Goal: Find specific page/section: Find specific page/section

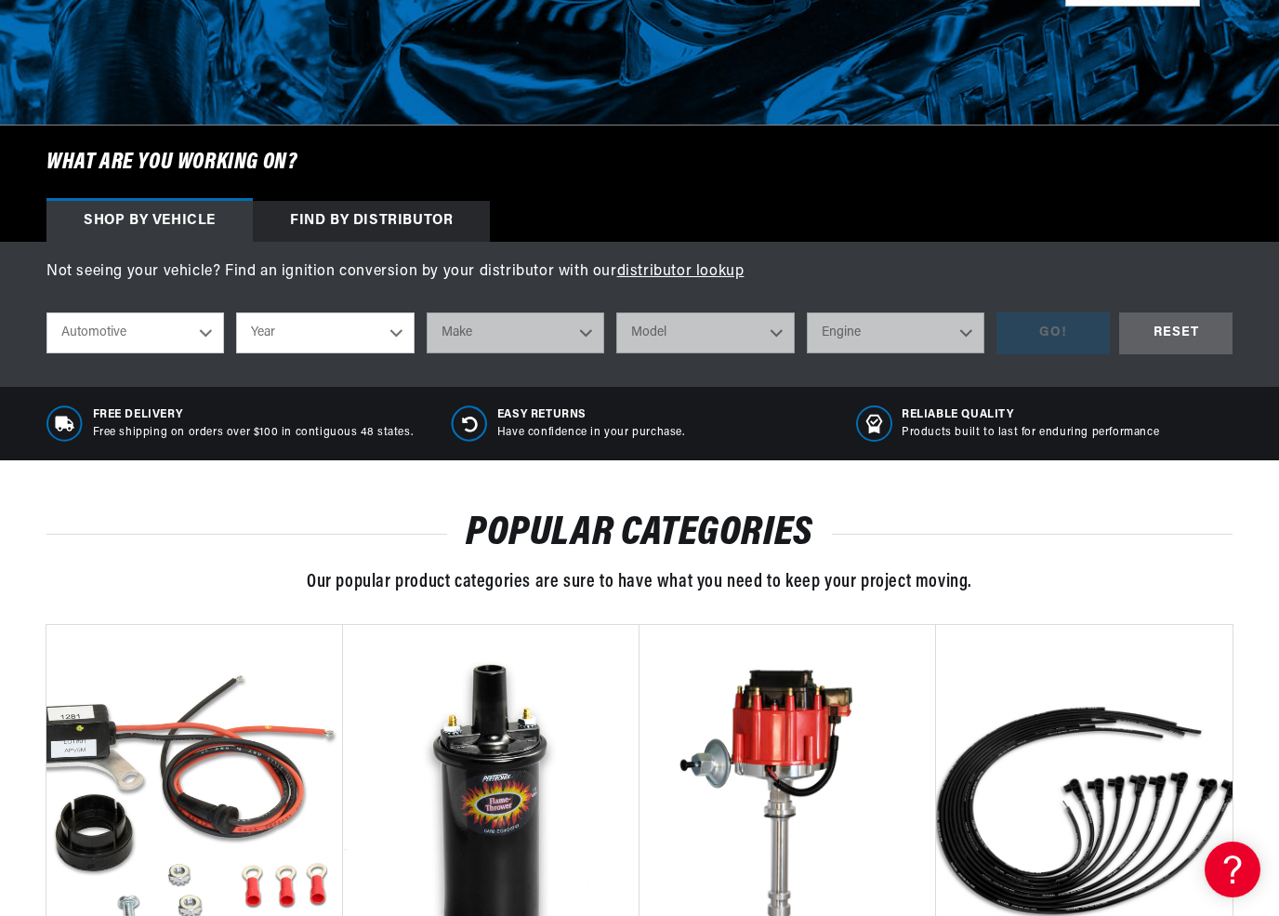
scroll to position [0, 694]
click at [211, 328] on select "Automotive Agricultural Industrial Marine Motorcycle" at bounding box center [135, 332] width 178 height 41
click at [405, 331] on select "Year [DATE] 2021 2020 2019 2018 2017 2016 2015 2014 2013 2012 2011 2010 2009 20…" at bounding box center [325, 332] width 178 height 41
select select "1969"
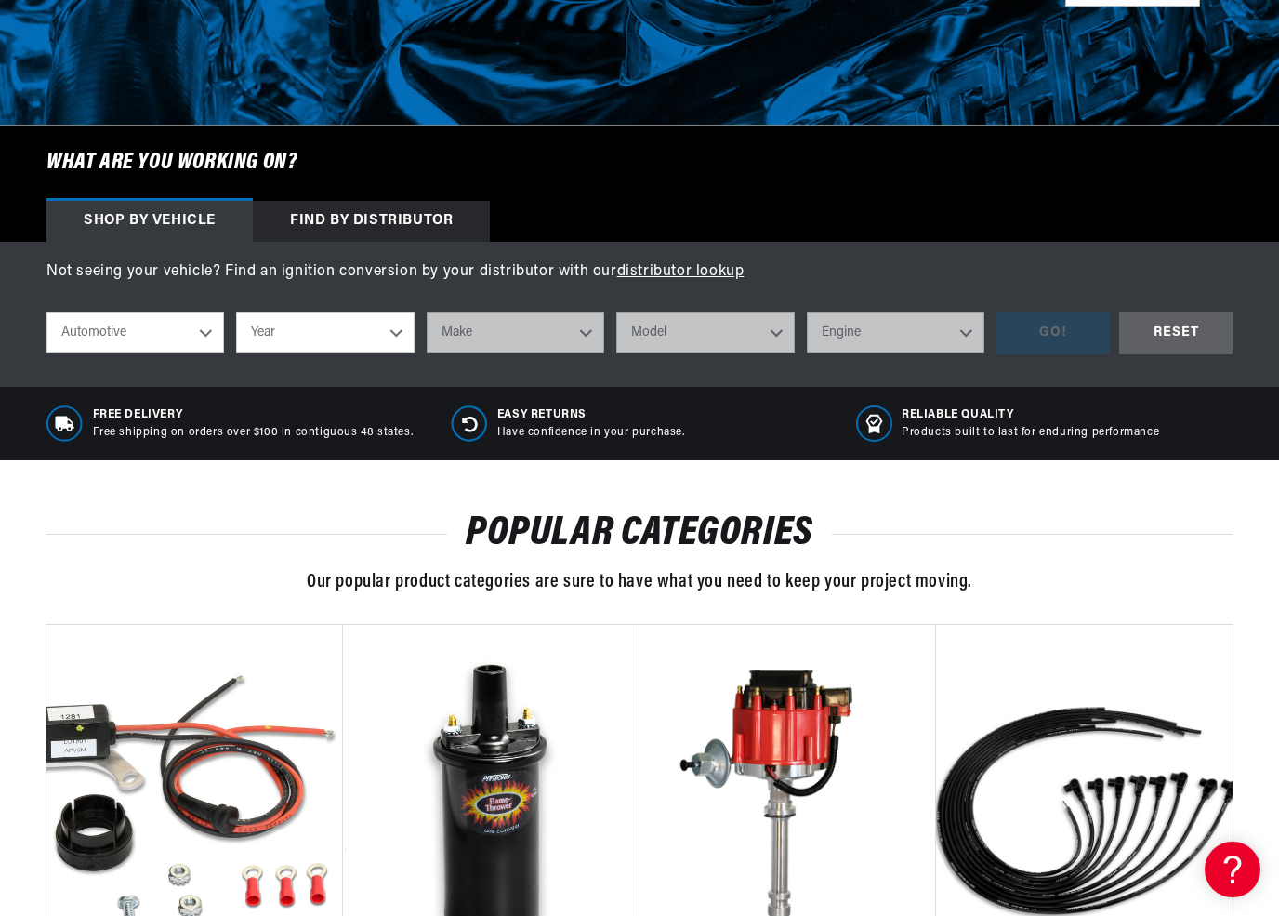
select select "1969"
click at [595, 330] on select "Make Alfa Romeo American Motors Aston [PERSON_NAME][GEOGRAPHIC_DATA] [PERSON_NA…" at bounding box center [516, 332] width 178 height 41
select select "[GEOGRAPHIC_DATA]"
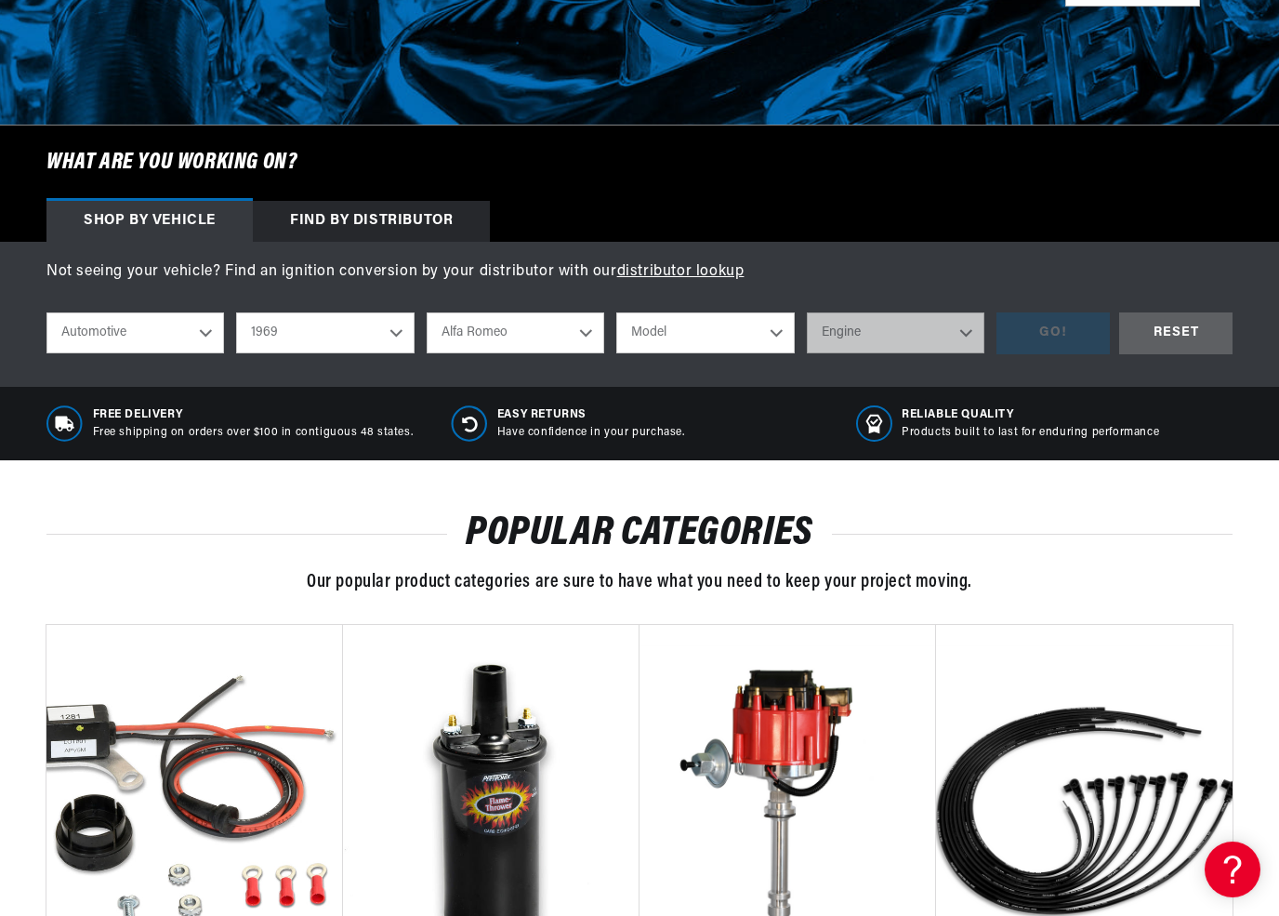
scroll to position [0, 0]
click at [779, 331] on select "Model Barracuda [GEOGRAPHIC_DATA] Fury Fury I Fury II Fury III GTX Road Runner …" at bounding box center [705, 332] width 178 height 41
select select "GTX"
click at [976, 330] on select "Engine 318cid / 5.2L 383cid / 6.3L 426cid / 7.0L 440cid / 7.2L" at bounding box center [896, 332] width 178 height 41
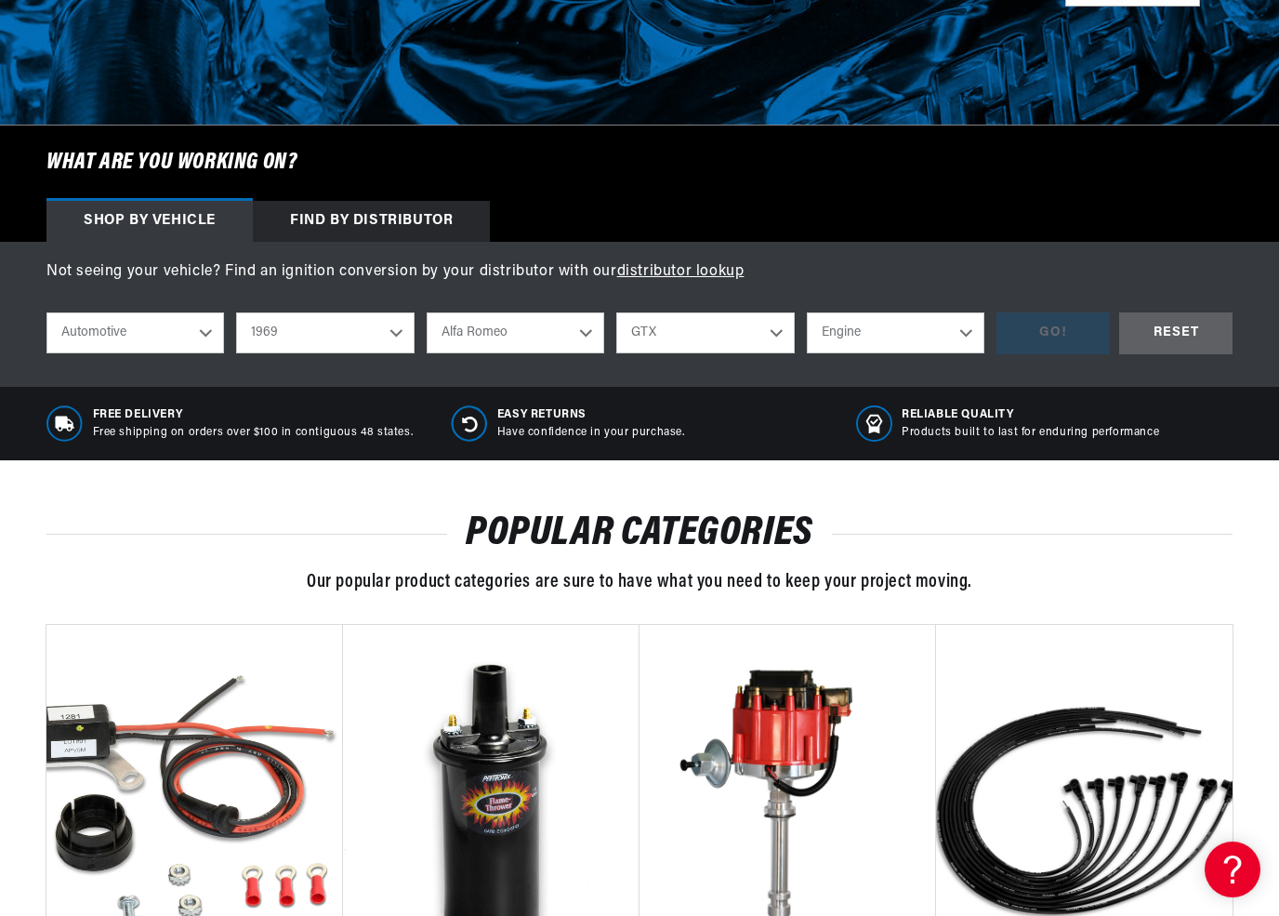
select select "440cid-7.2L"
click at [1072, 330] on div "GO!" at bounding box center [1053, 333] width 113 height 42
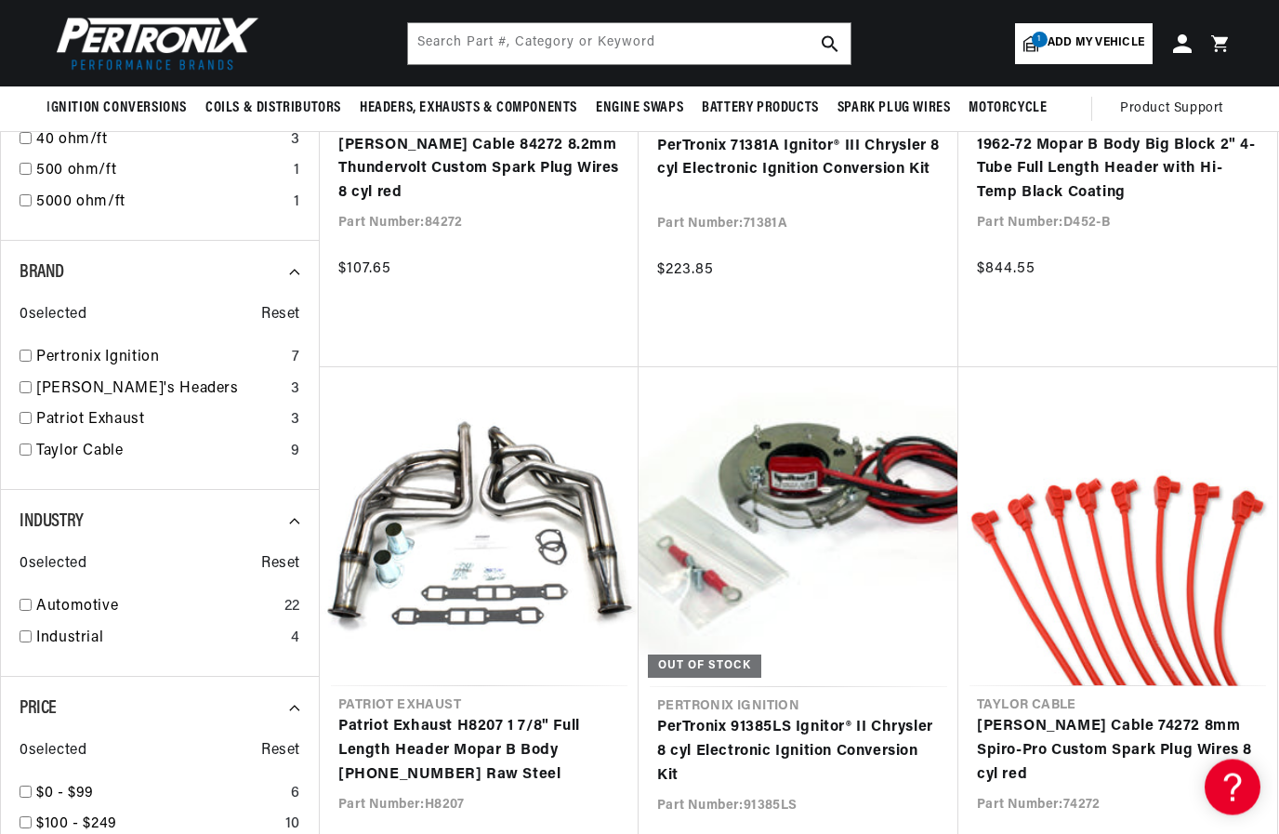
scroll to position [1689, 0]
